Goal: Navigation & Orientation: Find specific page/section

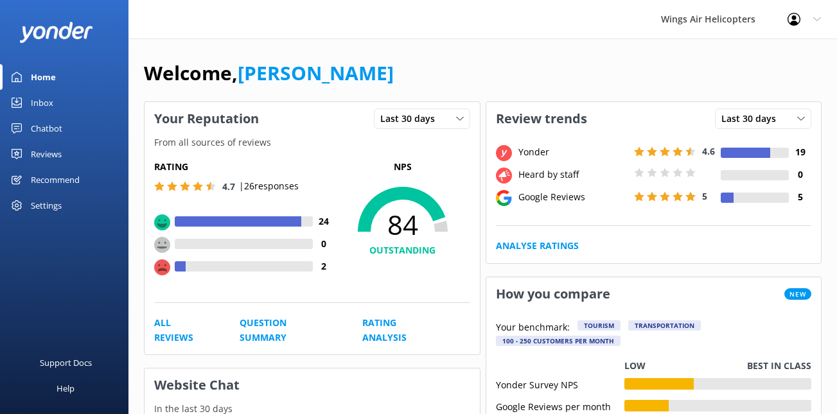
click at [81, 151] on link "Reviews" at bounding box center [64, 154] width 128 height 26
